Goal: Task Accomplishment & Management: Use online tool/utility

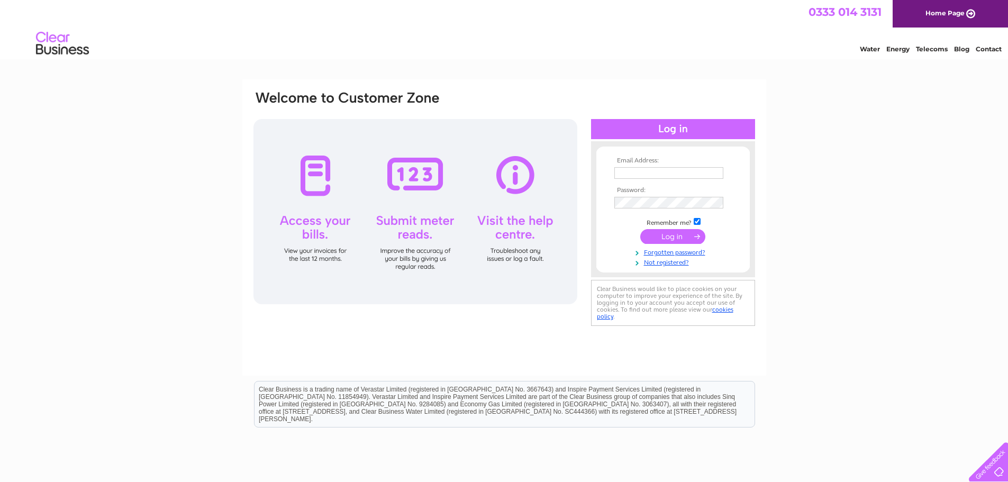
type input "[PERSON_NAME][EMAIL_ADDRESS][DOMAIN_NAME]"
click at [665, 238] on input "submit" at bounding box center [672, 236] width 65 height 15
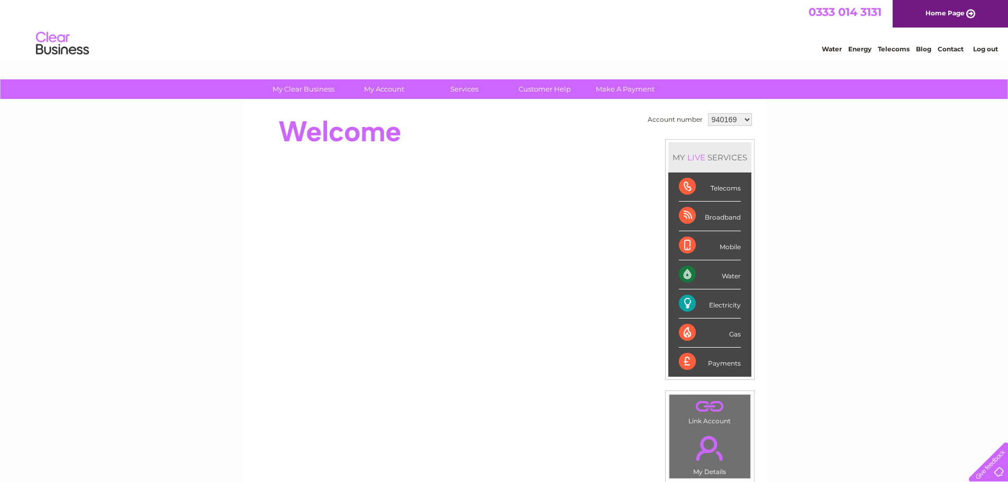
click at [707, 267] on div "Water" at bounding box center [710, 274] width 62 height 29
click at [717, 275] on div "Water" at bounding box center [710, 274] width 62 height 29
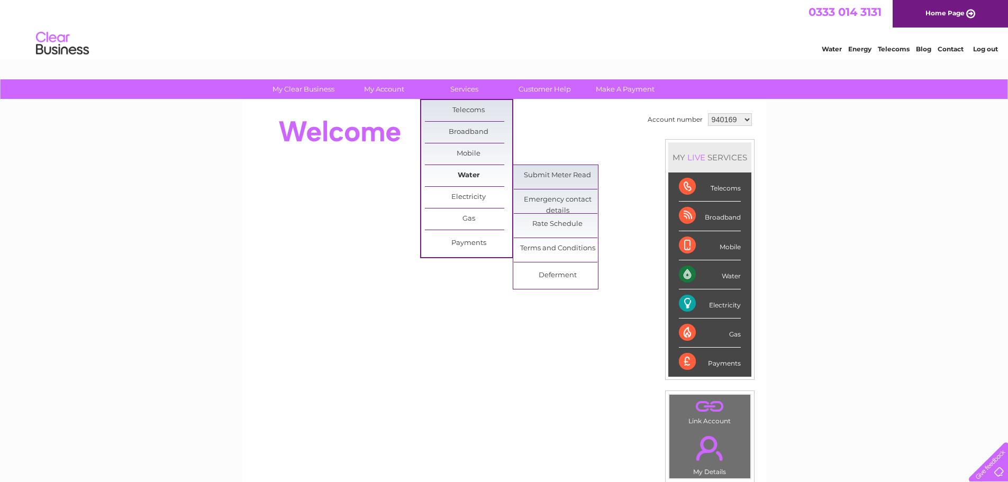
click at [463, 175] on link "Water" at bounding box center [468, 175] width 87 height 21
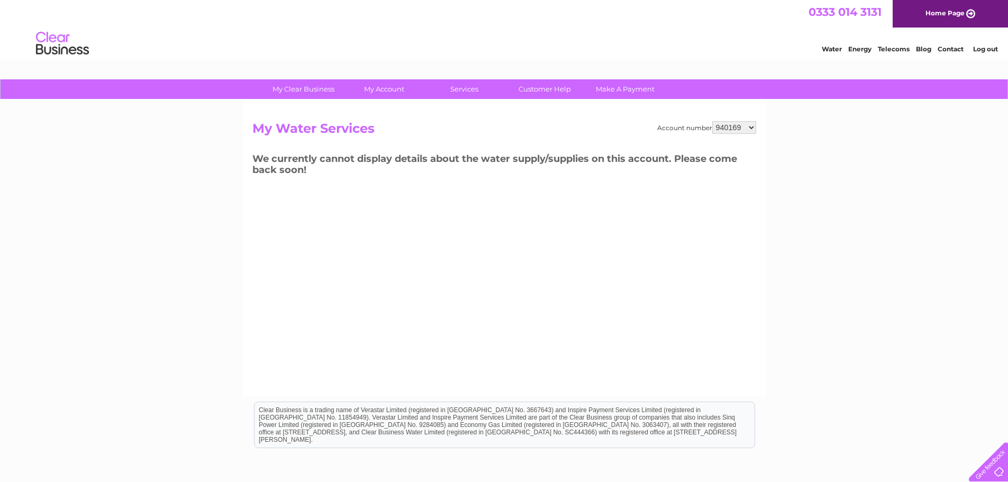
click at [751, 126] on select "940169 1051221" at bounding box center [734, 127] width 44 height 13
select select "1051221"
click at [712, 121] on select "940169 1051221" at bounding box center [734, 127] width 44 height 13
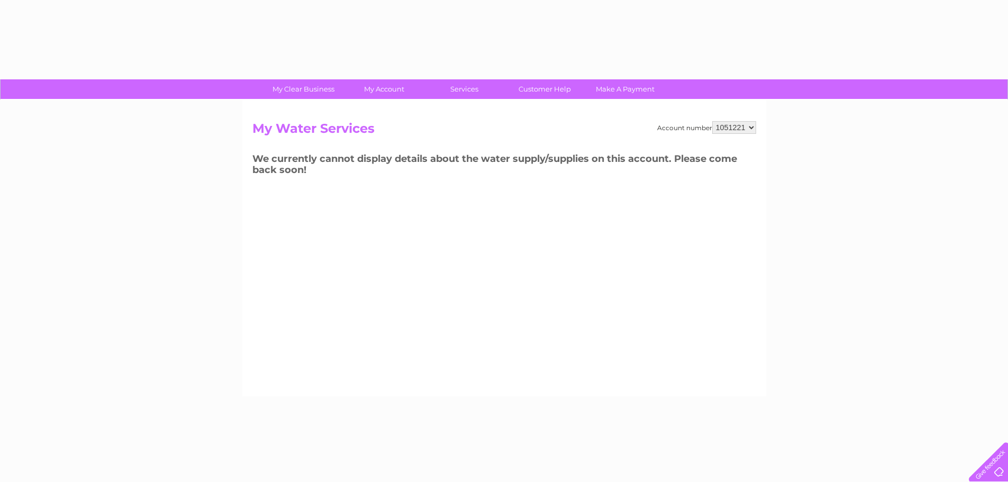
select select "1051221"
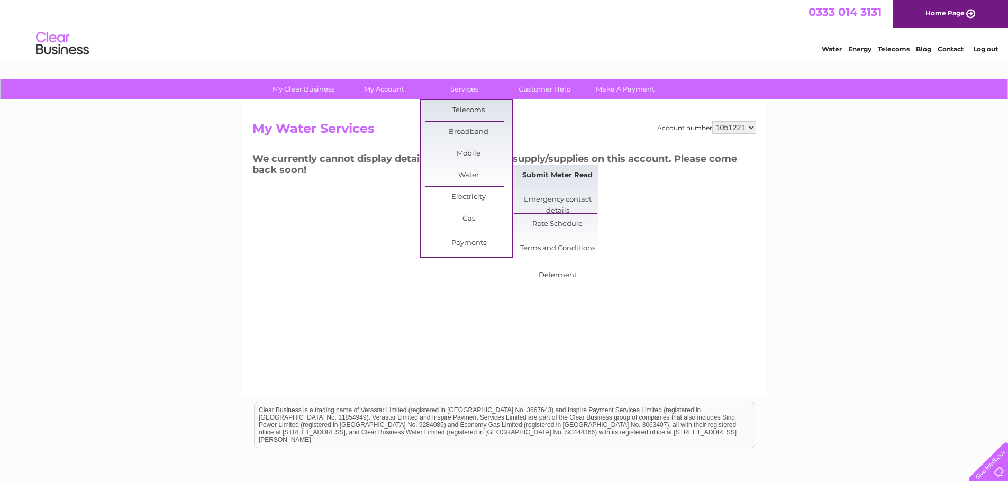
click at [568, 176] on link "Submit Meter Read" at bounding box center [557, 175] width 87 height 21
